Goal: Task Accomplishment & Management: Use online tool/utility

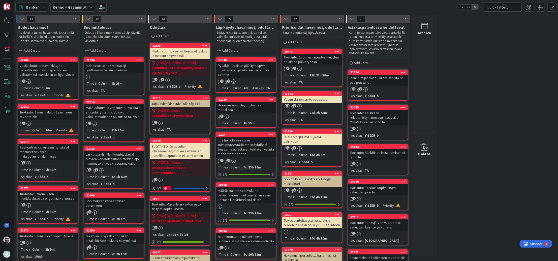
scroll to position [10, 0]
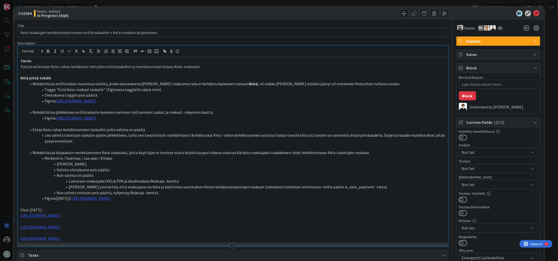
click at [30, 14] on b "15284" at bounding box center [26, 13] width 10 height 5
copy b "15284"
type textarea "x"
